Goal: Obtain resource: Download file/media

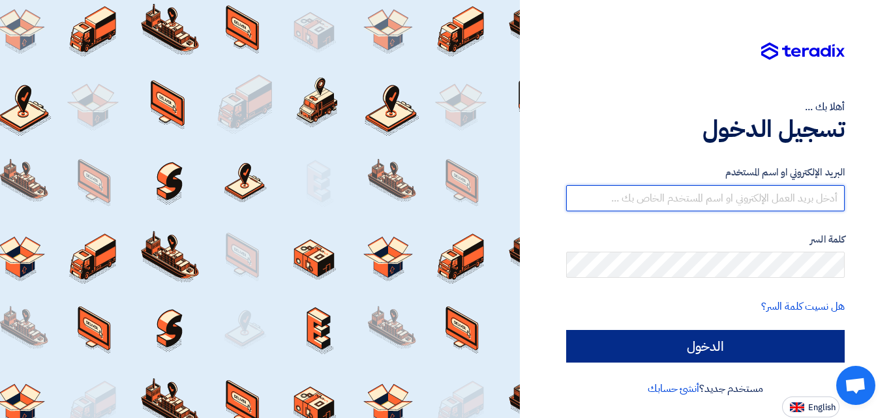
type input "[EMAIL_ADDRESS][DOMAIN_NAME]"
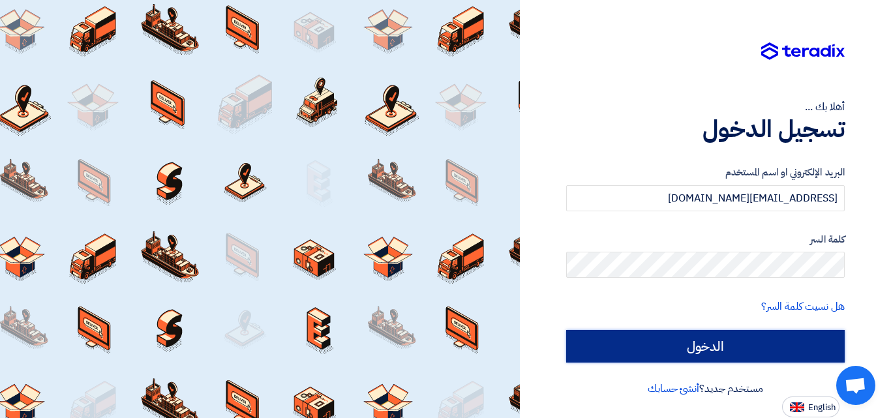
click at [756, 345] on input "الدخول" at bounding box center [705, 346] width 279 height 33
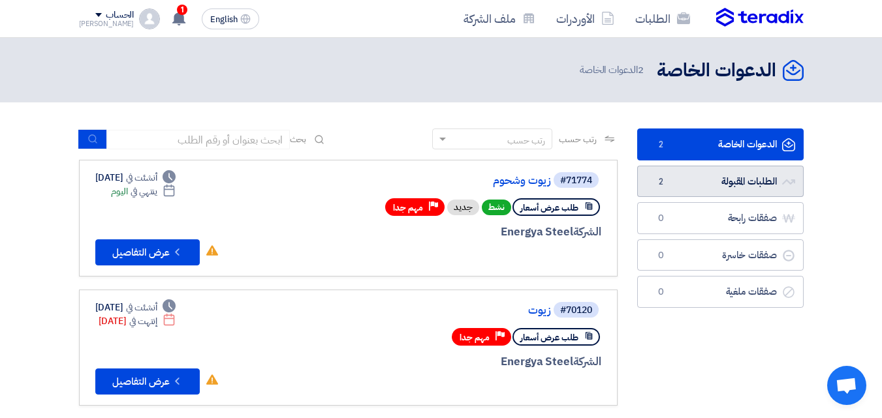
click at [701, 180] on link "الطلبات المقبولة الطلبات المقبولة 2" at bounding box center [720, 182] width 166 height 32
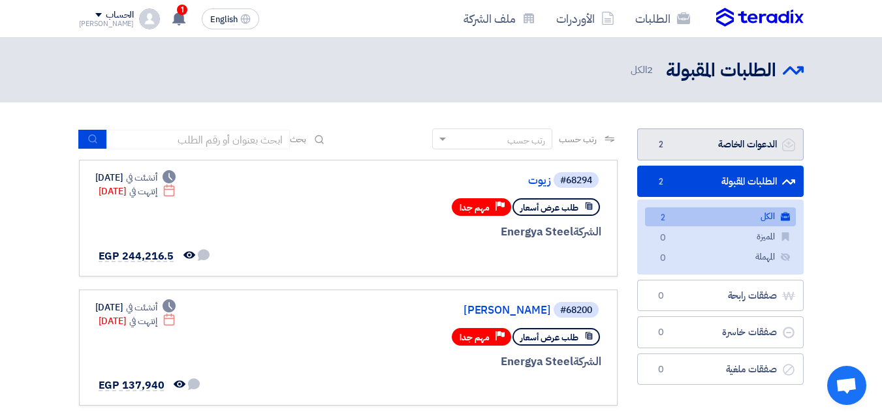
click at [707, 147] on link "الدعوات الخاصة الدعوات الخاصة 2" at bounding box center [720, 145] width 166 height 32
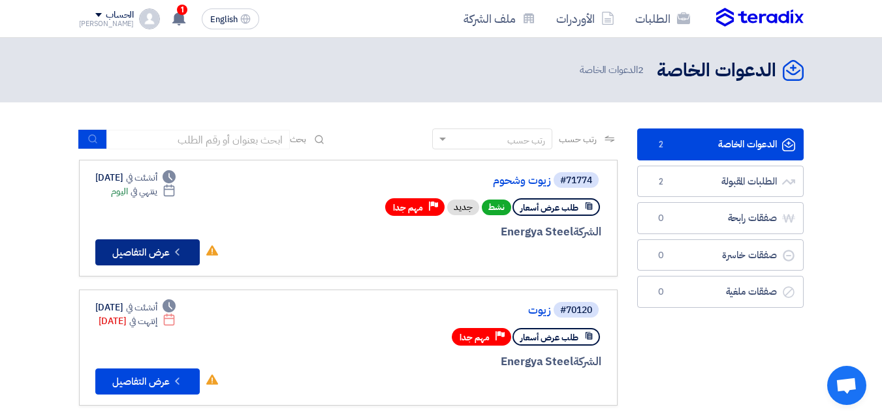
click at [166, 250] on button "Check details عرض التفاصيل" at bounding box center [147, 253] width 104 height 26
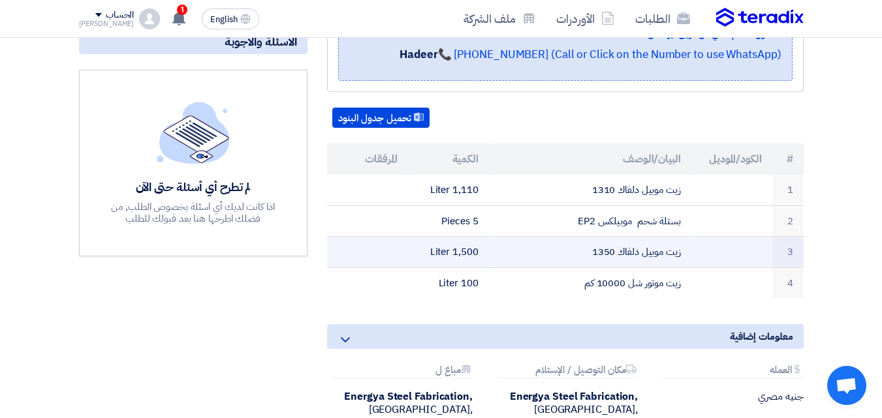
scroll to position [196, 0]
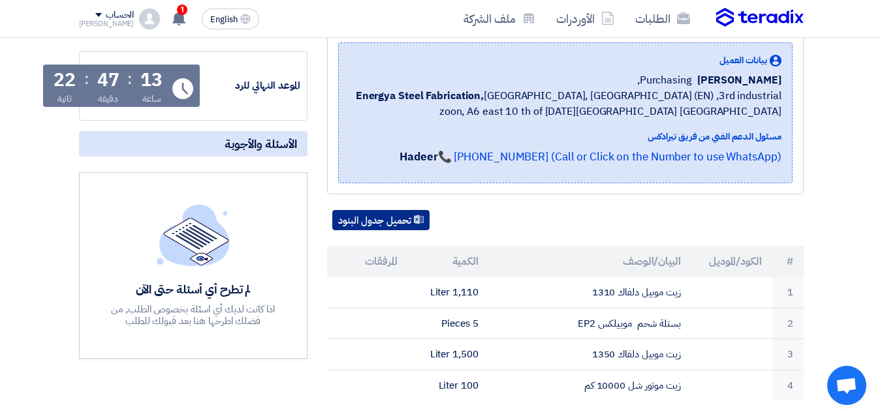
click at [365, 223] on button "تحميل جدول البنود" at bounding box center [380, 220] width 97 height 21
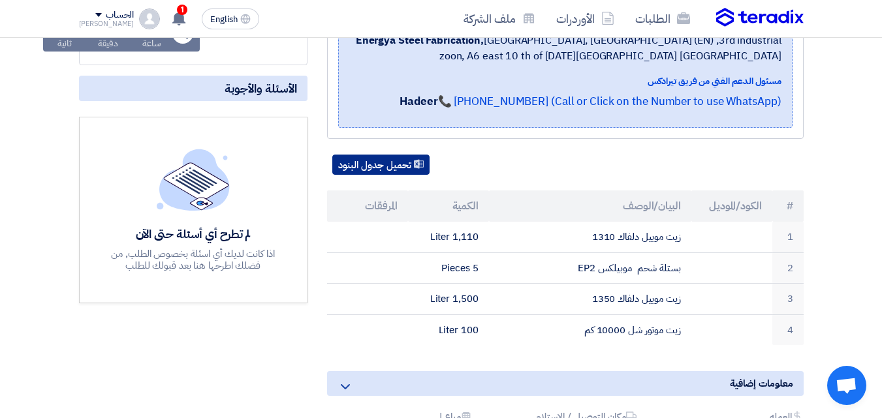
scroll to position [261, 0]
